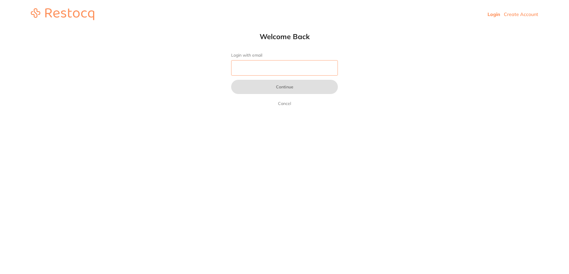
click at [265, 70] on input "Login with email" at bounding box center [284, 67] width 107 height 15
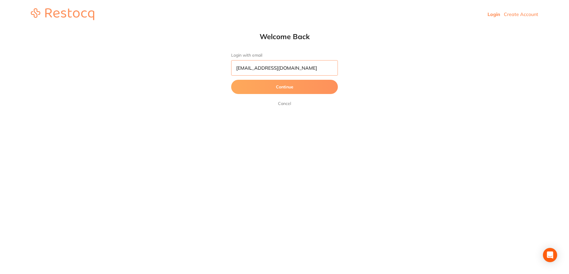
type input "[EMAIL_ADDRESS][DOMAIN_NAME]"
click at [293, 86] on button "Continue" at bounding box center [284, 87] width 107 height 14
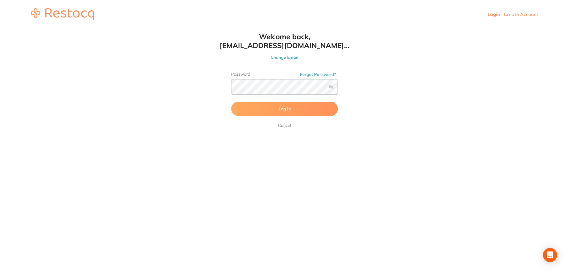
click at [287, 109] on span "Log In" at bounding box center [285, 108] width 12 height 5
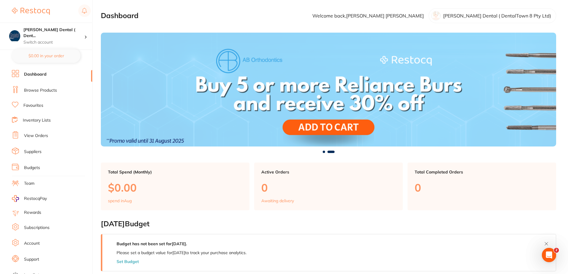
click at [45, 87] on link "Browse Products" at bounding box center [40, 90] width 33 height 6
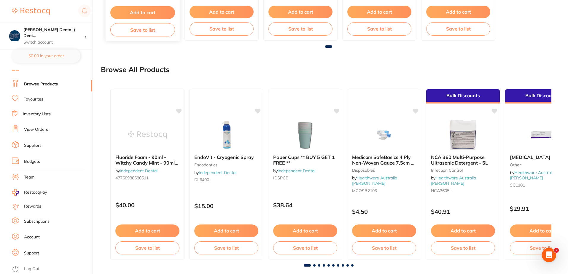
scroll to position [235, 0]
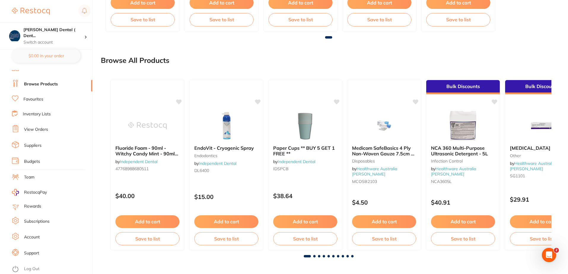
click at [47, 81] on link "Browse Products" at bounding box center [41, 84] width 34 height 6
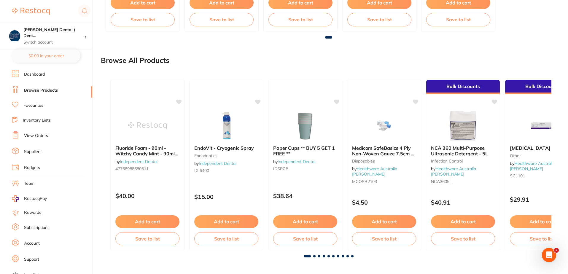
click at [55, 90] on link "Browse Products" at bounding box center [41, 90] width 34 height 6
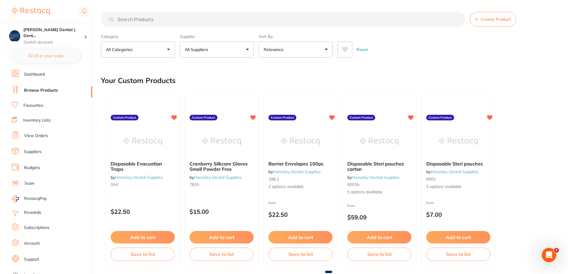
click at [31, 73] on link "Dashboard" at bounding box center [34, 74] width 21 height 6
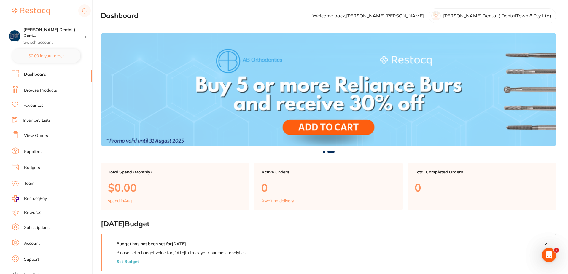
click at [33, 106] on link "Favourites" at bounding box center [33, 106] width 20 height 6
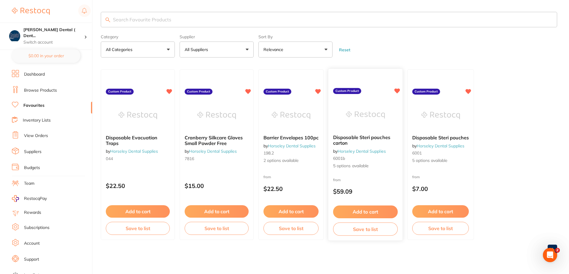
click at [378, 177] on div "from $59.09" at bounding box center [366, 187] width 74 height 21
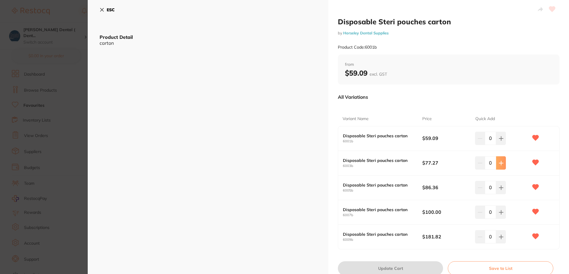
click at [500, 164] on icon at bounding box center [501, 163] width 4 height 4
type input "1"
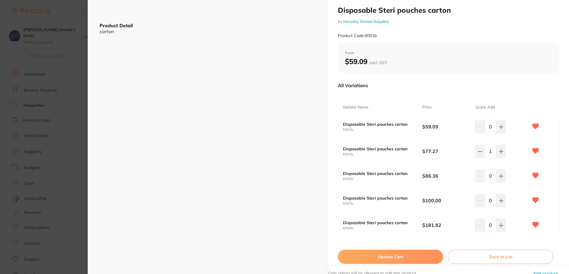
scroll to position [23, 0]
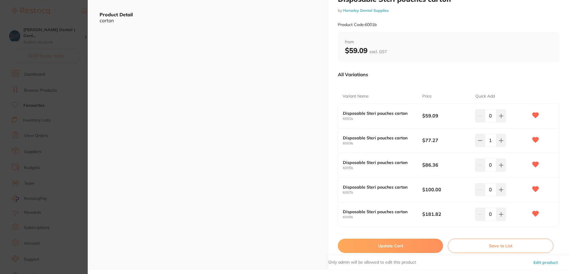
click at [411, 245] on button "Update Cart" at bounding box center [390, 246] width 105 height 14
checkbox input "false"
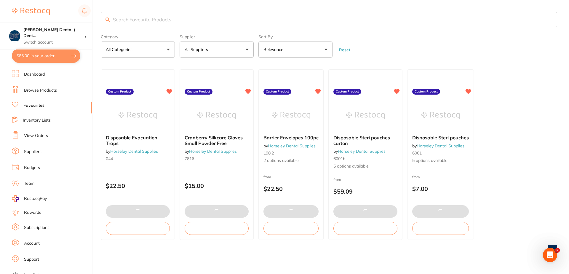
type input "2"
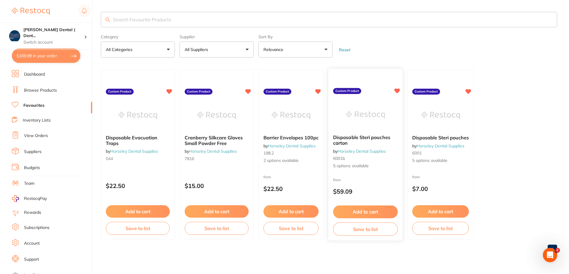
click at [366, 180] on div "from $59.09" at bounding box center [366, 187] width 74 height 21
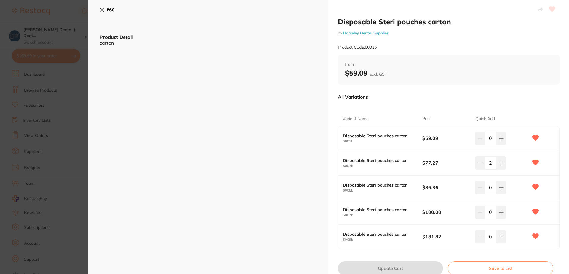
click at [104, 9] on icon at bounding box center [102, 9] width 5 height 5
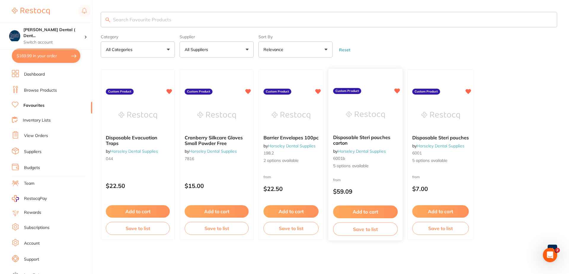
click at [361, 177] on div "from $59.09" at bounding box center [366, 187] width 74 height 21
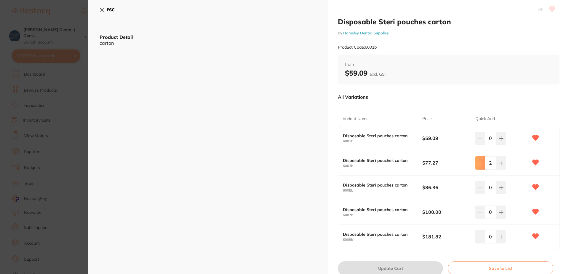
click at [481, 164] on icon at bounding box center [480, 163] width 5 height 5
type input "1"
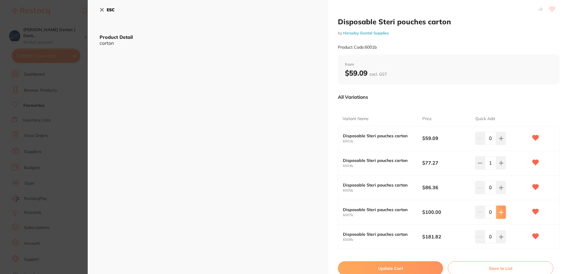
click at [503, 212] on button at bounding box center [501, 212] width 10 height 13
type input "1"
click at [500, 188] on icon at bounding box center [501, 188] width 4 height 4
type input "1"
click at [420, 265] on button "Update Cart" at bounding box center [390, 268] width 105 height 14
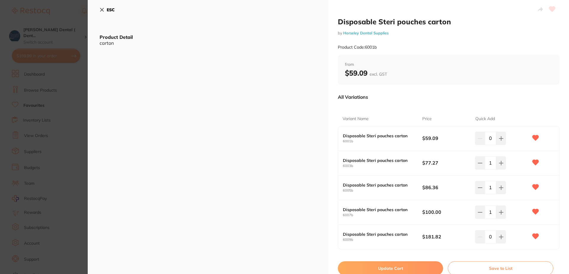
type input "1"
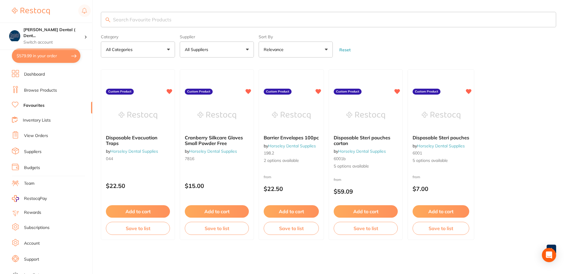
type input "1"
click at [73, 55] on button "$289.99 in your order" at bounding box center [46, 56] width 69 height 14
checkbox input "true"
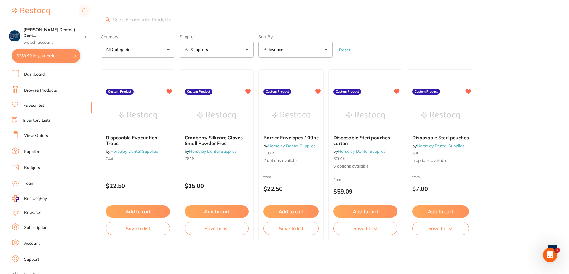
checkbox input "true"
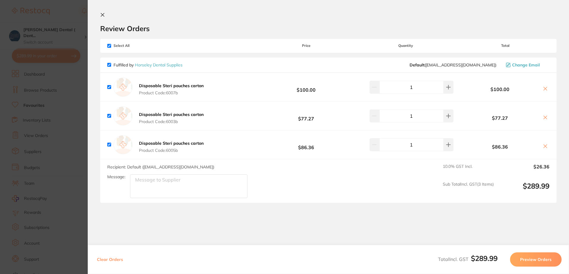
click at [102, 15] on icon at bounding box center [102, 14] width 3 height 3
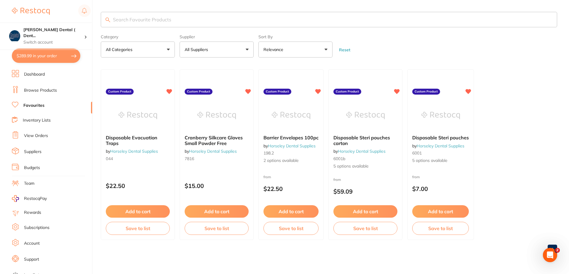
click at [52, 55] on button "$289.99 in your order" at bounding box center [46, 56] width 69 height 14
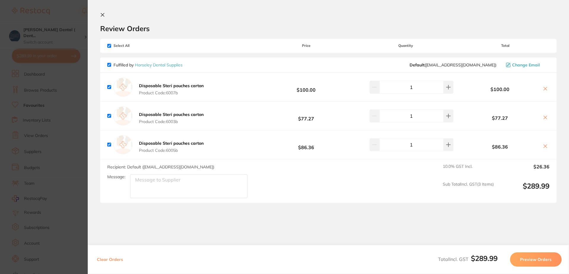
click at [104, 15] on icon at bounding box center [102, 14] width 5 height 5
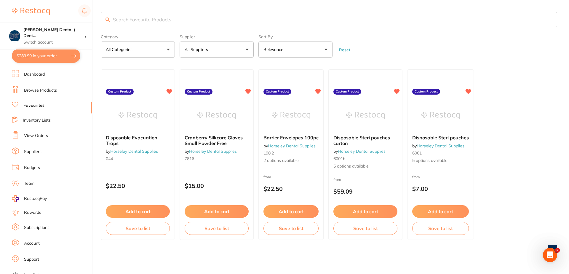
click at [47, 90] on link "Browse Products" at bounding box center [40, 90] width 33 height 6
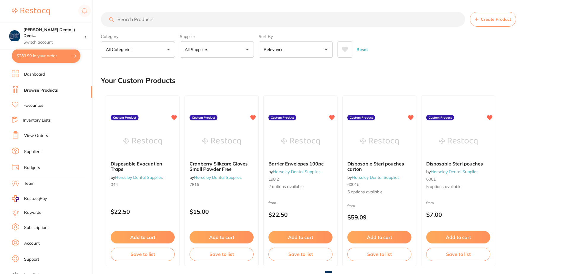
click at [246, 50] on button "All Suppliers" at bounding box center [217, 50] width 74 height 16
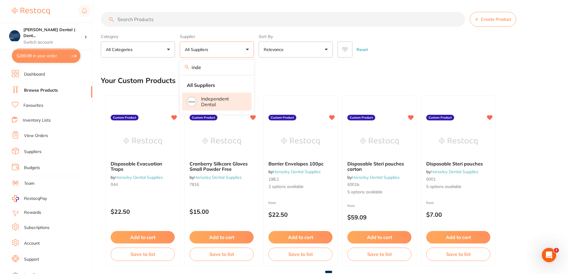
type input "inde"
click at [214, 100] on p "Independent Dental" at bounding box center [222, 101] width 42 height 11
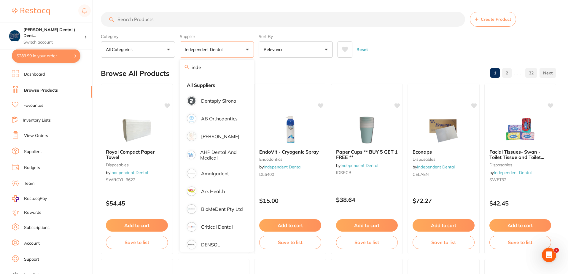
click at [400, 49] on div "Reset" at bounding box center [445, 47] width 214 height 21
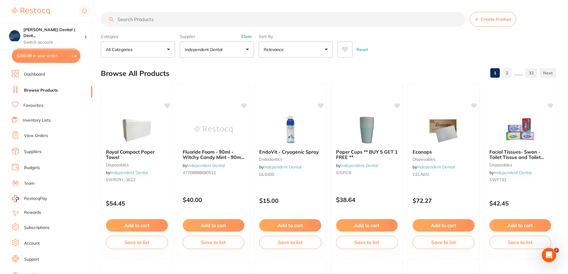
click at [30, 152] on link "Suppliers" at bounding box center [32, 152] width 17 height 6
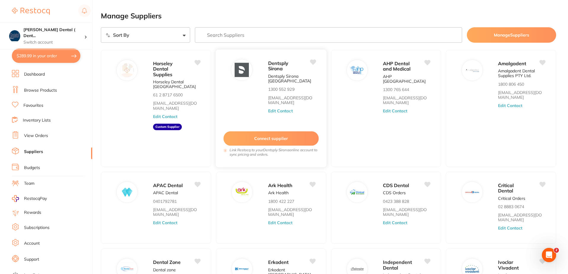
click at [273, 138] on button "Connect supplier" at bounding box center [270, 138] width 95 height 15
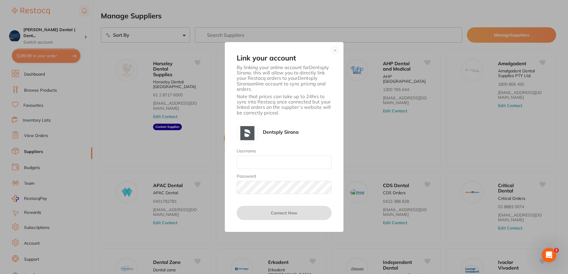
click at [334, 51] on button "button" at bounding box center [335, 50] width 7 height 7
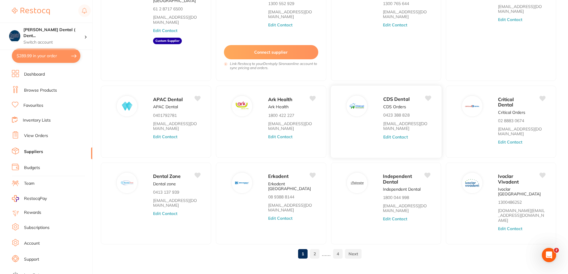
scroll to position [87, 0]
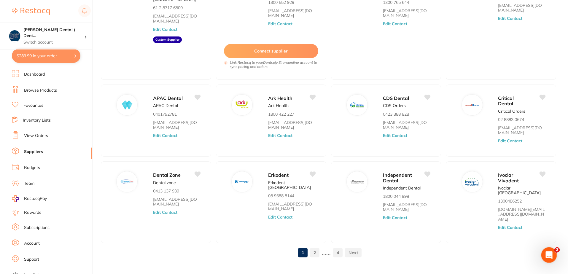
click at [552, 253] on icon "Open Intercom Messenger" at bounding box center [548, 254] width 10 height 10
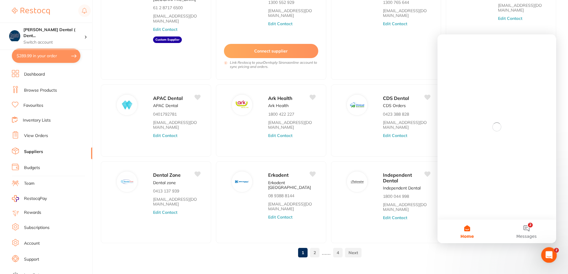
scroll to position [0, 0]
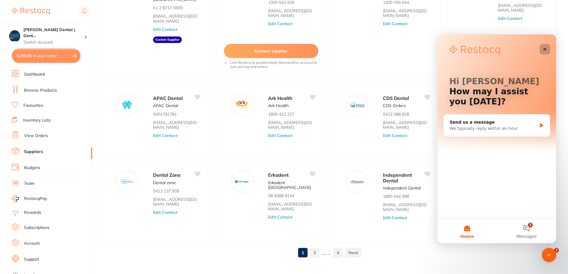
click at [546, 49] on icon "Close" at bounding box center [544, 49] width 5 height 5
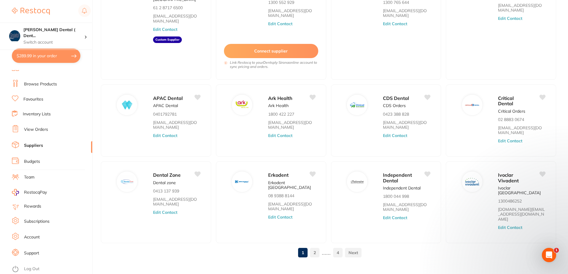
scroll to position [13, 0]
click at [30, 266] on link "Log Out" at bounding box center [31, 269] width 15 height 6
